Goal: Information Seeking & Learning: Find specific fact

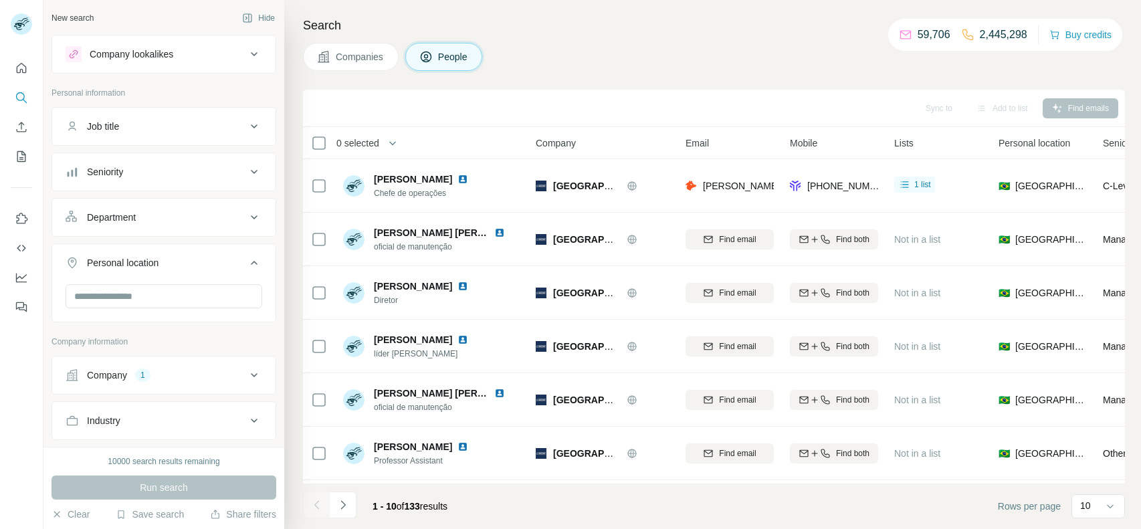
click at [151, 368] on div "Company 1" at bounding box center [156, 374] width 181 height 13
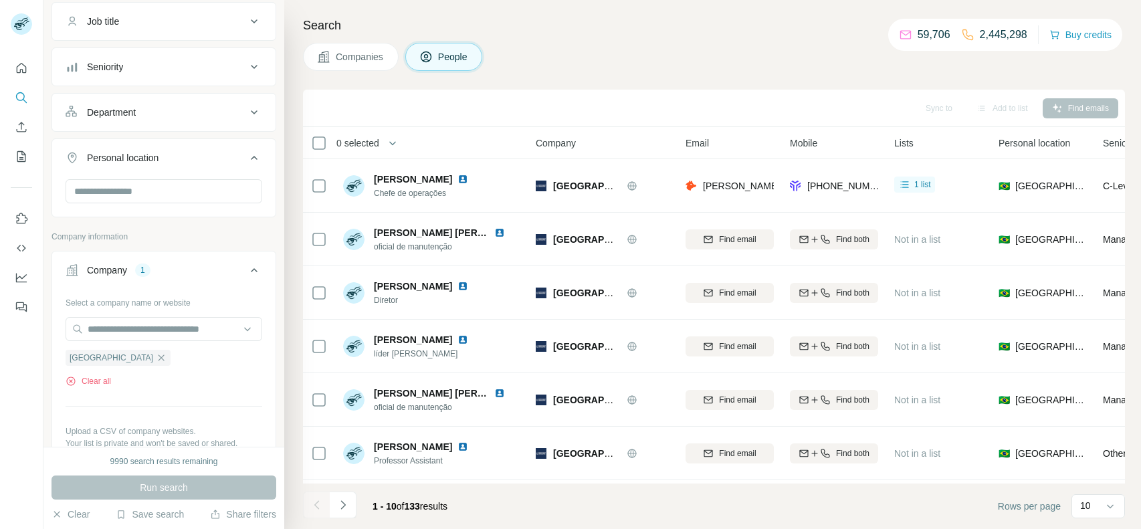
scroll to position [106, 0]
click at [101, 382] on button "Clear all" at bounding box center [88, 380] width 45 height 12
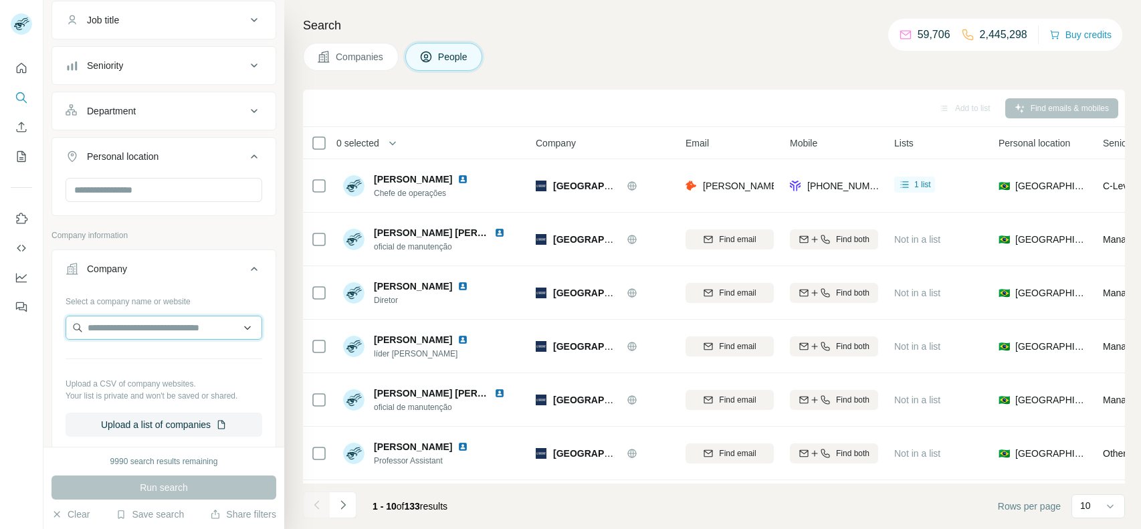
click at [116, 332] on input "text" at bounding box center [164, 328] width 197 height 24
paste input "**********"
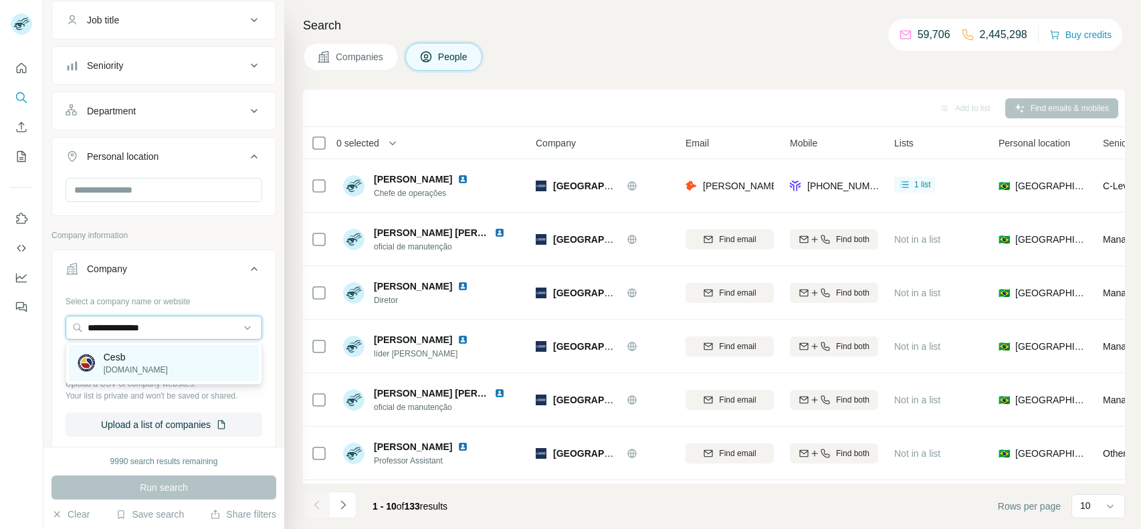
type input "**********"
click at [130, 348] on div "Cesb [DOMAIN_NAME]" at bounding box center [164, 363] width 190 height 36
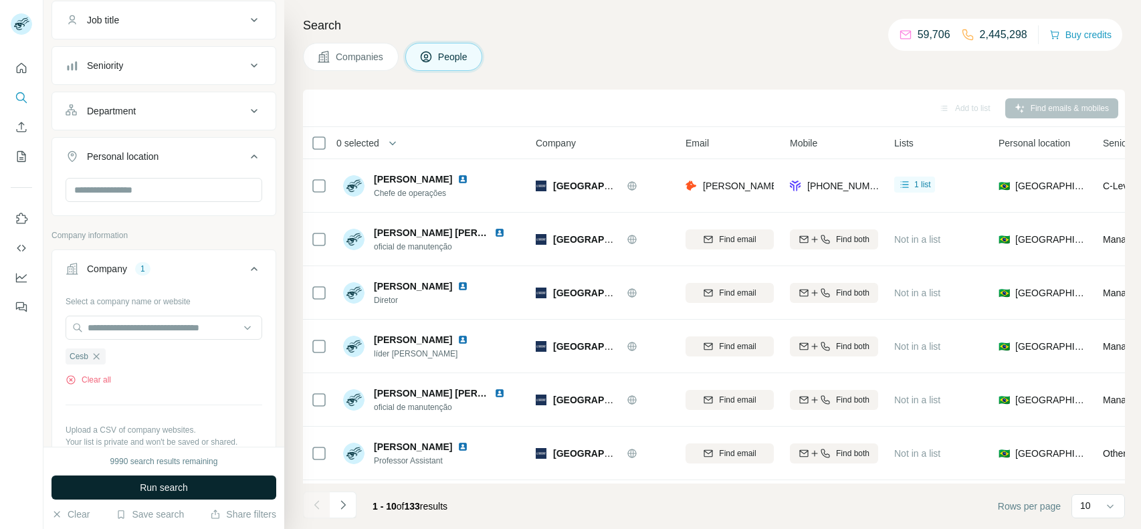
click at [116, 480] on button "Run search" at bounding box center [163, 487] width 225 height 24
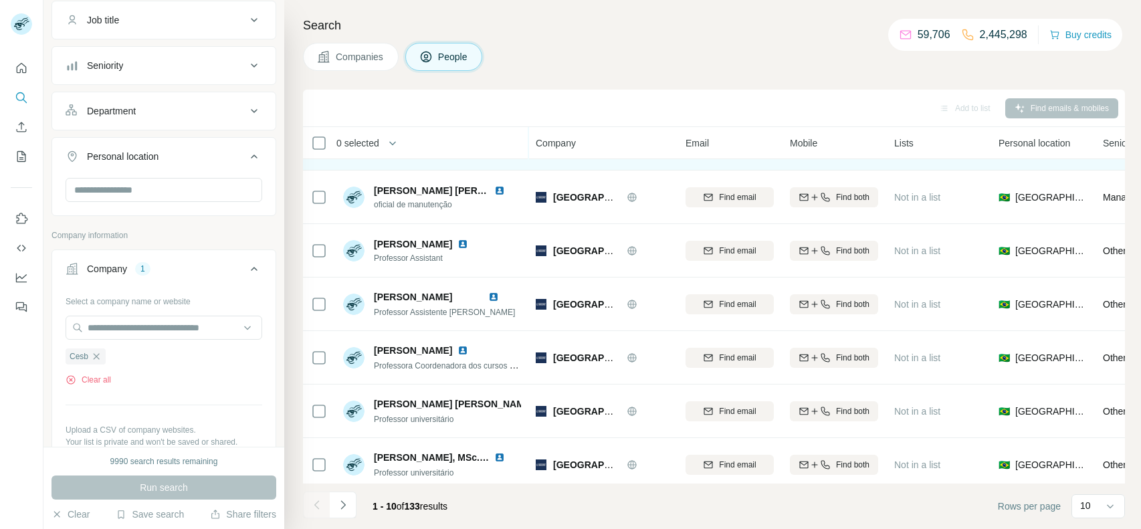
scroll to position [210, 0]
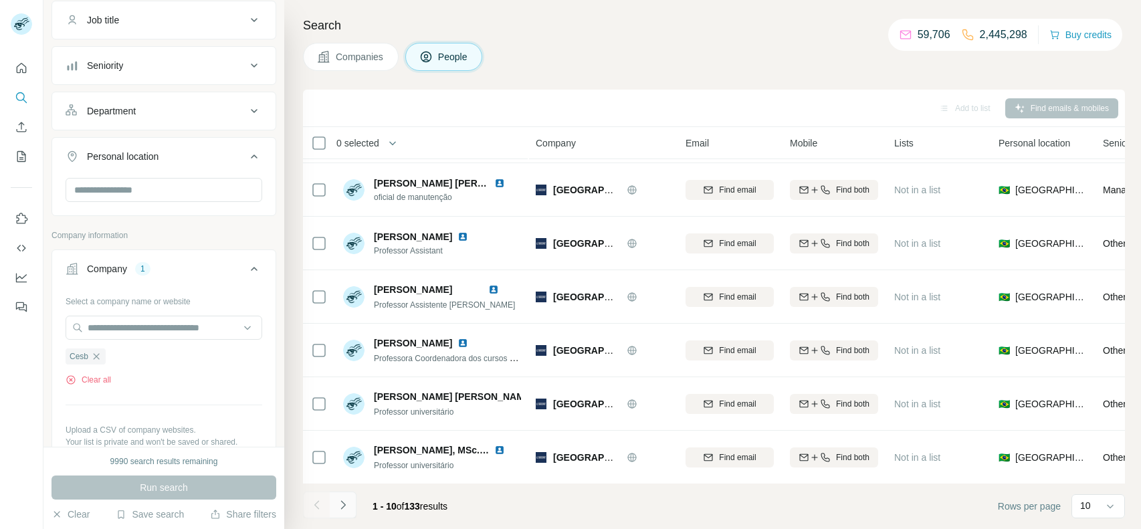
click at [344, 502] on icon "Navigate to next page" at bounding box center [342, 504] width 13 height 13
click at [340, 512] on button "Navigate to next page" at bounding box center [343, 505] width 27 height 27
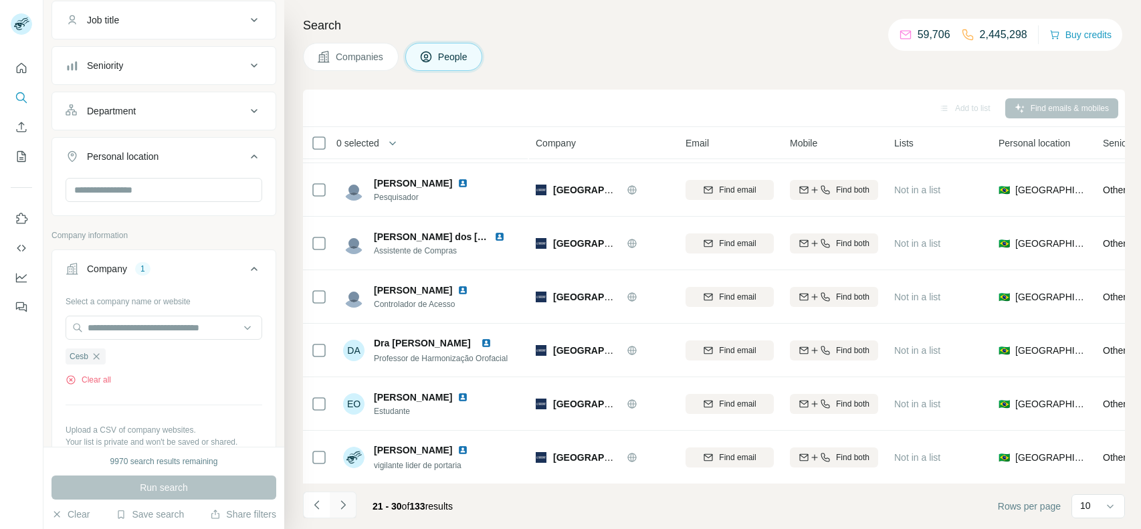
click at [334, 501] on button "Navigate to next page" at bounding box center [343, 505] width 27 height 27
click at [99, 383] on button "Clear all" at bounding box center [88, 380] width 45 height 12
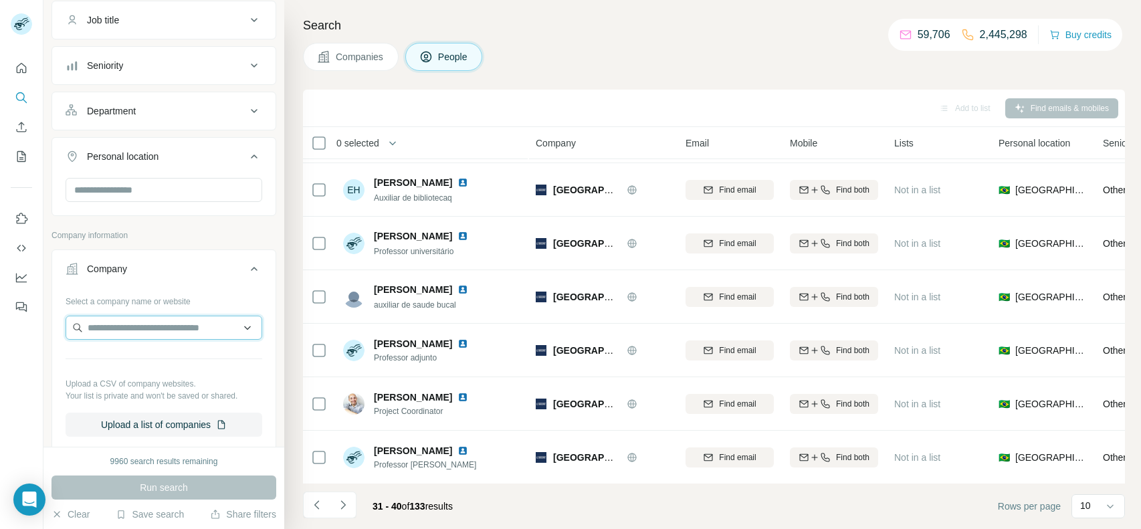
click at [181, 324] on input "text" at bounding box center [164, 328] width 197 height 24
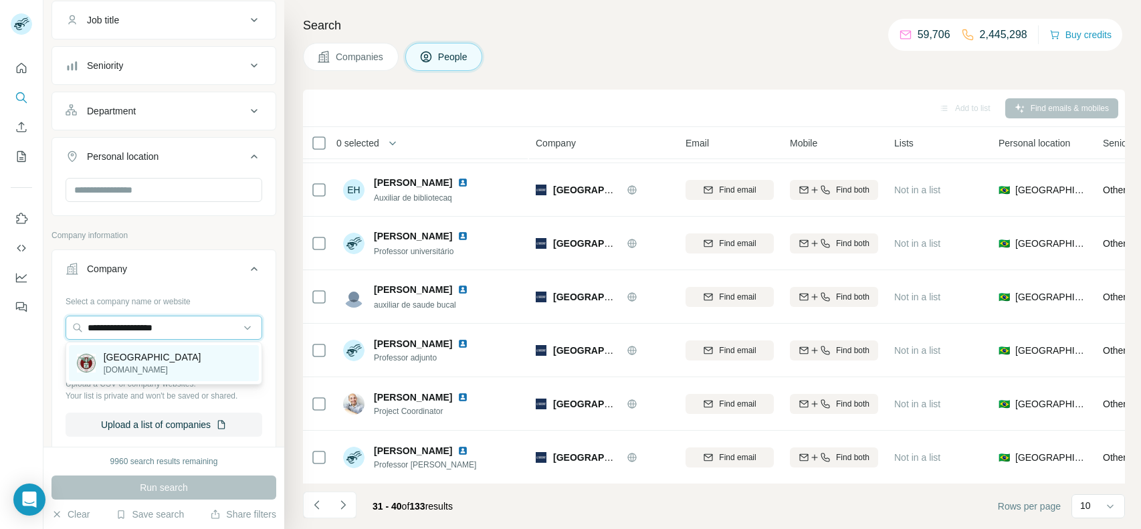
type input "**********"
click at [154, 360] on p "[GEOGRAPHIC_DATA]" at bounding box center [153, 356] width 98 height 13
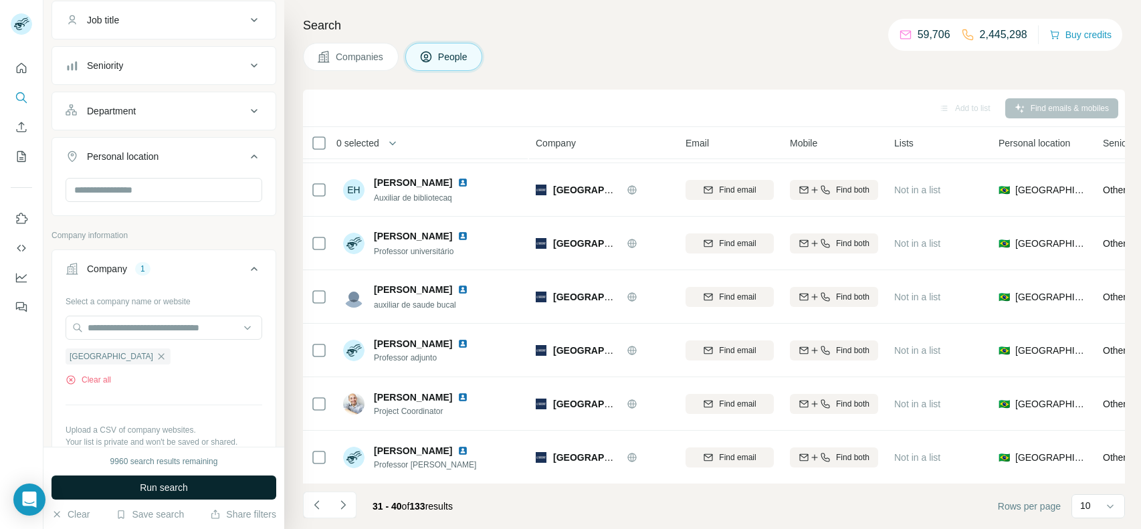
click at [177, 486] on span "Run search" at bounding box center [164, 487] width 48 height 13
